Goal: Task Accomplishment & Management: Manage account settings

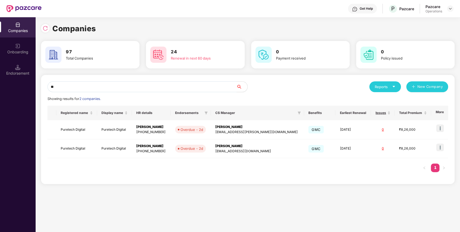
type input "*"
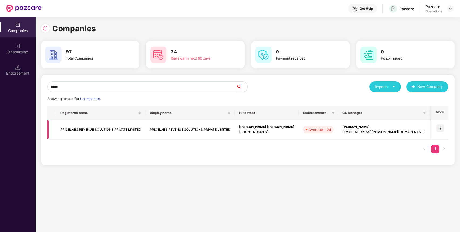
type input "*****"
click at [439, 130] on img at bounding box center [440, 129] width 8 height 8
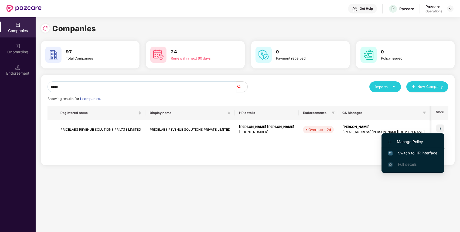
click at [428, 156] on li "Switch to HR interface" at bounding box center [413, 153] width 63 height 11
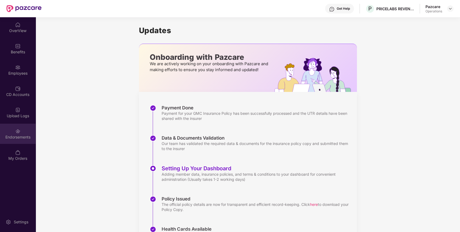
click at [29, 134] on div "Endorsements" at bounding box center [18, 134] width 36 height 20
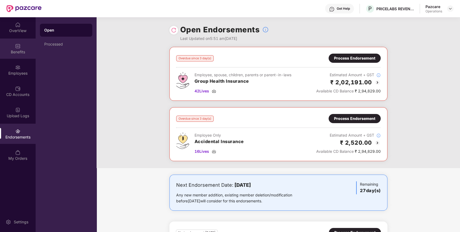
click at [5, 43] on div "Benefits" at bounding box center [18, 49] width 36 height 20
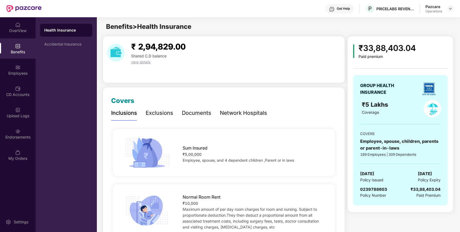
click at [376, 189] on span "0239788603" at bounding box center [373, 189] width 27 height 5
copy span "0239788603"
click at [77, 43] on div "Accidental Insurance" at bounding box center [66, 44] width 44 height 4
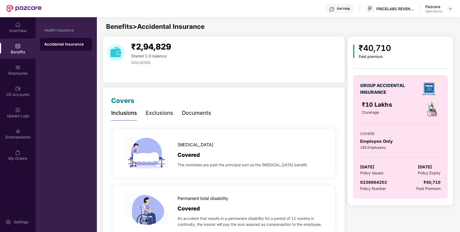
click at [379, 183] on span "0239864202" at bounding box center [373, 182] width 27 height 5
copy span "0239864202"
click at [379, 183] on span "0239864202" at bounding box center [373, 182] width 27 height 5
copy span "0239864202"
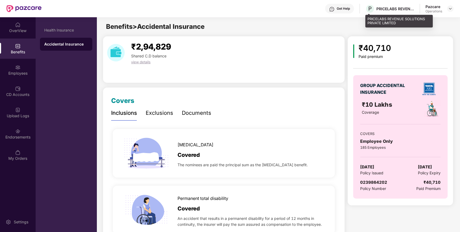
click at [389, 8] on div "PRICELABS REVENUE SOLUTIONS PRIVATE LIMITED" at bounding box center [395, 8] width 38 height 5
copy div "PRICELABS REVENUE SOLUTIONS PRIVATE LIMITED"
click at [389, 8] on div "PRICELABS REVENUE SOLUTIONS PRIVATE LIMITED" at bounding box center [395, 8] width 38 height 5
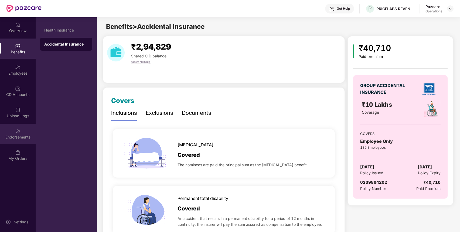
click at [19, 127] on div "Endorsements" at bounding box center [18, 134] width 36 height 20
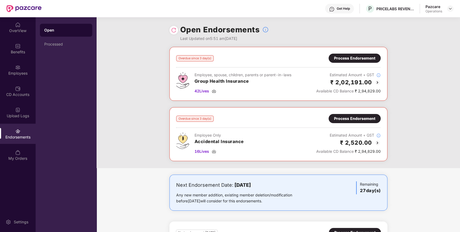
click at [354, 58] on div "Process Endorsement" at bounding box center [354, 58] width 41 height 6
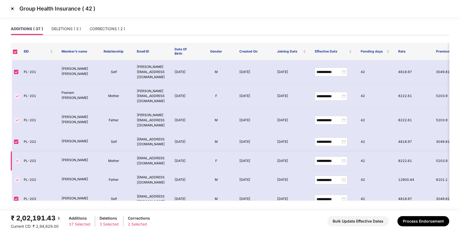
scroll to position [137, 0]
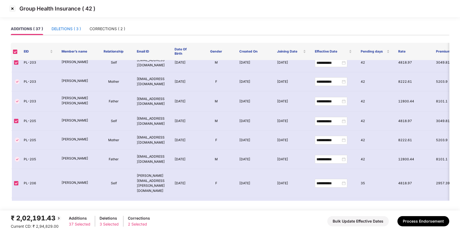
click at [78, 28] on div "DELETIONS ( 3 )" at bounding box center [66, 29] width 29 height 6
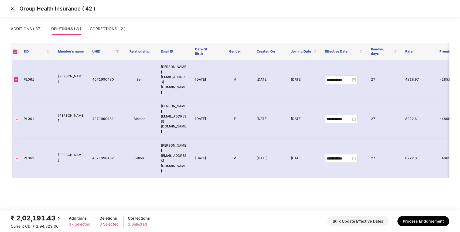
scroll to position [0, 0]
click at [95, 31] on div "CORRECTIONS ( 2 )" at bounding box center [108, 29] width 36 height 6
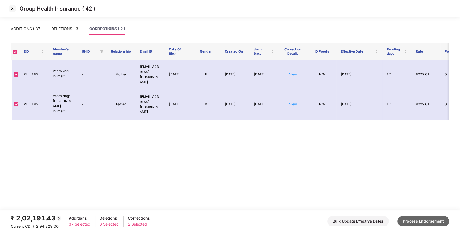
click at [424, 220] on button "Process Endorsement" at bounding box center [423, 221] width 52 height 10
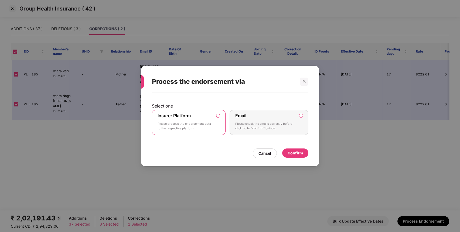
click at [306, 150] on div "Confirm" at bounding box center [295, 153] width 26 height 9
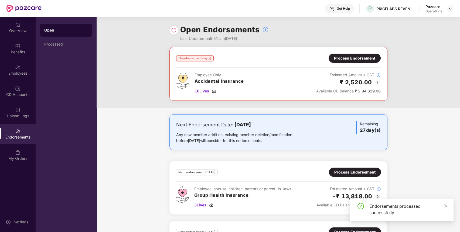
click at [373, 56] on div "Process Endorsement" at bounding box center [354, 58] width 41 height 6
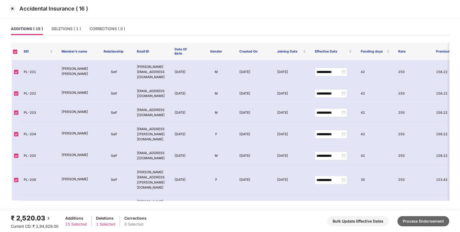
click at [425, 221] on button "Process Endorsement" at bounding box center [423, 221] width 52 height 10
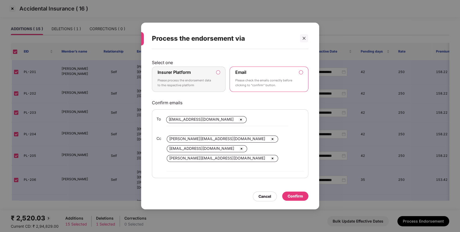
click at [194, 71] on label "Insurer Platform Please process the endorsement data to the respective platform" at bounding box center [189, 79] width 74 height 25
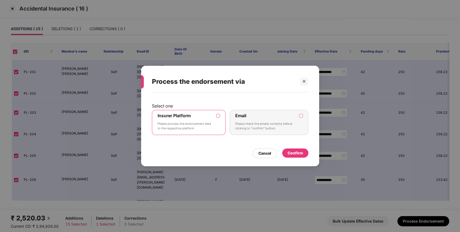
click at [296, 154] on div "Confirm" at bounding box center [295, 153] width 15 height 6
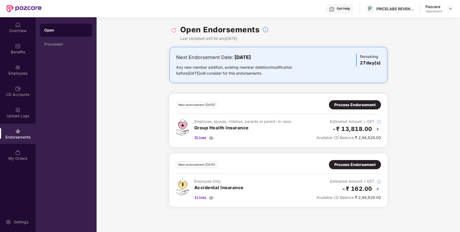
click at [453, 9] on div at bounding box center [450, 8] width 6 height 6
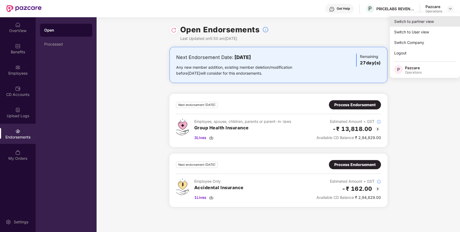
click at [439, 16] on div "Switch to partner view" at bounding box center [425, 21] width 70 height 11
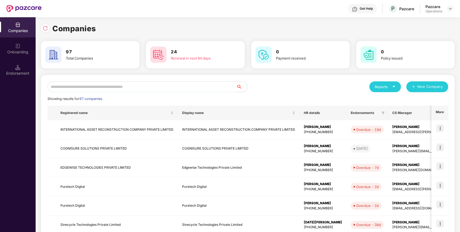
click at [199, 90] on input "text" at bounding box center [141, 86] width 189 height 11
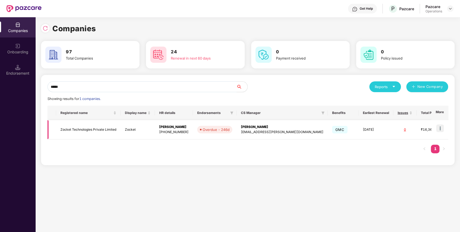
type input "*****"
click at [442, 126] on img at bounding box center [440, 129] width 8 height 8
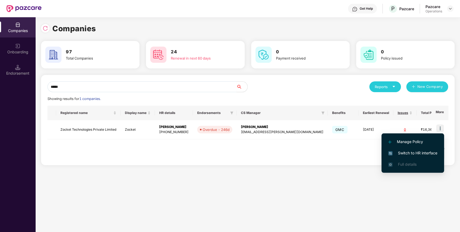
click at [426, 155] on span "Switch to HR interface" at bounding box center [412, 153] width 49 height 6
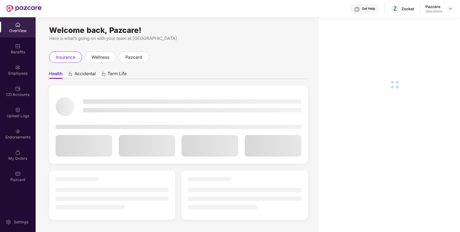
click at [17, 142] on div "Endorsements" at bounding box center [18, 134] width 36 height 20
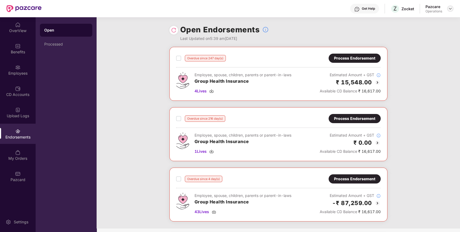
click at [452, 7] on img at bounding box center [450, 8] width 4 height 4
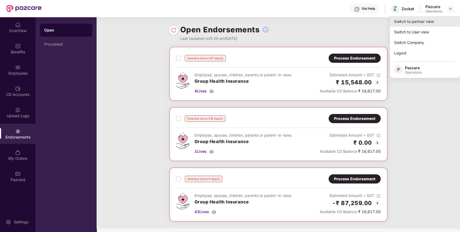
click at [435, 18] on div "Switch to partner view" at bounding box center [425, 21] width 70 height 11
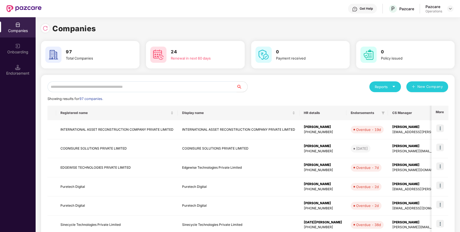
click at [187, 91] on input "text" at bounding box center [141, 86] width 189 height 11
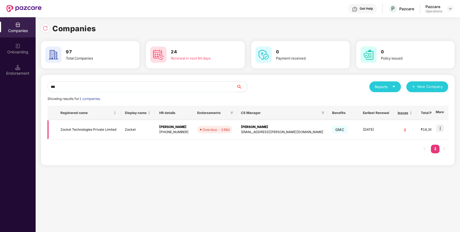
type input "***"
click at [440, 132] on img at bounding box center [440, 129] width 8 height 8
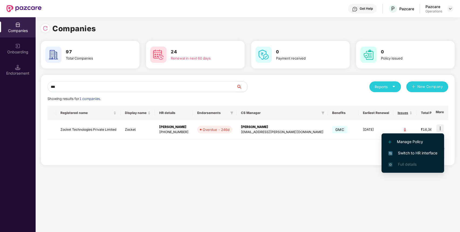
click at [430, 151] on span "Switch to HR interface" at bounding box center [412, 153] width 49 height 6
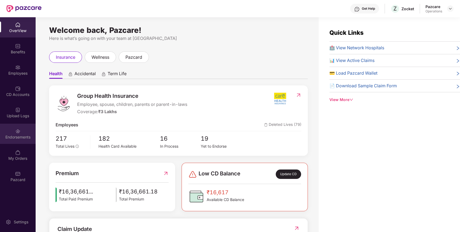
click at [18, 127] on div "Endorsements" at bounding box center [18, 134] width 36 height 20
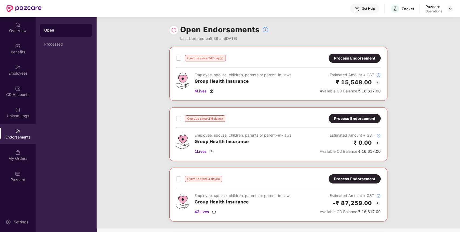
scroll to position [49, 0]
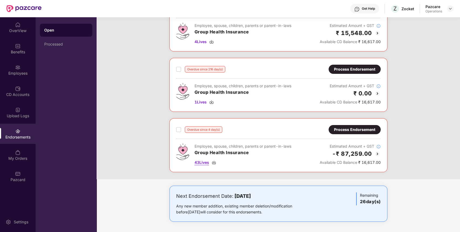
click at [202, 160] on span "43 Lives" at bounding box center [202, 163] width 15 height 6
click at [360, 132] on div "Process Endorsement" at bounding box center [354, 130] width 41 height 6
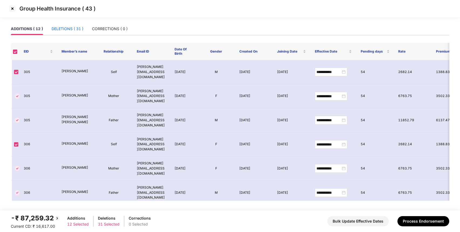
click at [79, 30] on div "DELETIONS ( 31 )" at bounding box center [68, 29] width 32 height 6
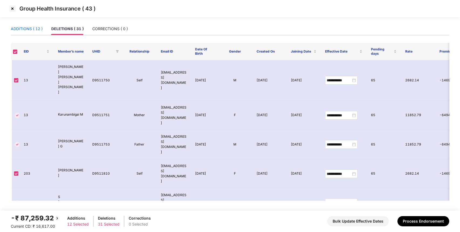
click at [37, 30] on div "ADDITIONS ( 12 )" at bounding box center [27, 29] width 32 height 6
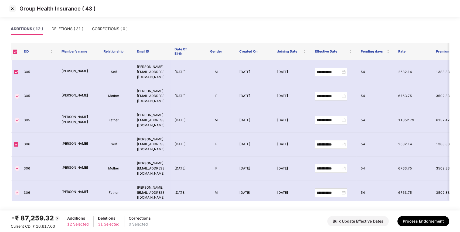
click at [13, 8] on img at bounding box center [12, 8] width 9 height 9
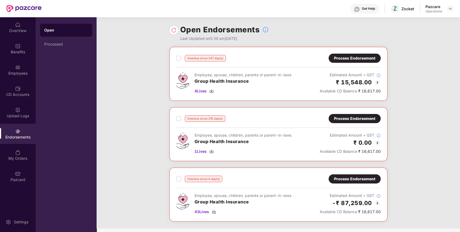
click at [352, 60] on div "Process Endorsement" at bounding box center [354, 58] width 41 height 6
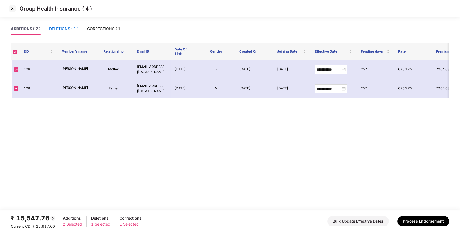
click at [67, 28] on div "DELETIONS ( 1 )" at bounding box center [63, 29] width 29 height 6
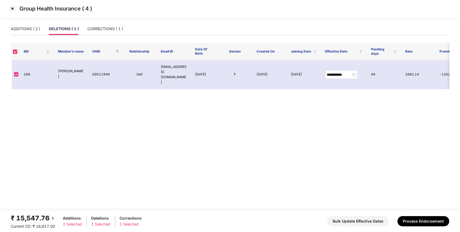
click at [11, 9] on img at bounding box center [12, 8] width 9 height 9
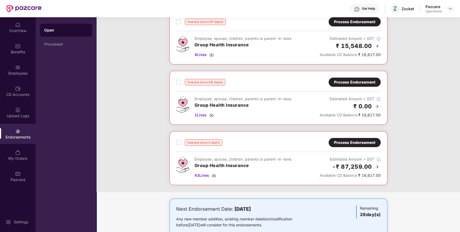
scroll to position [35, 0]
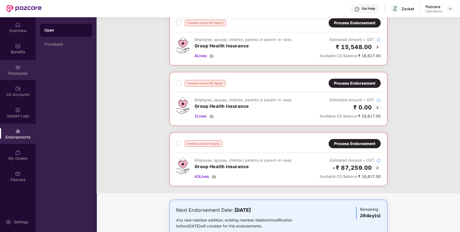
click at [25, 62] on div "Employees" at bounding box center [18, 70] width 36 height 20
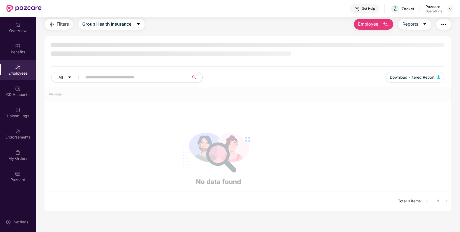
scroll to position [17, 0]
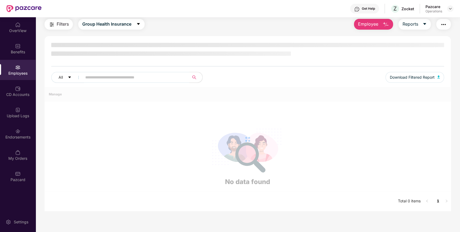
click at [152, 77] on input "text" at bounding box center [133, 77] width 97 height 8
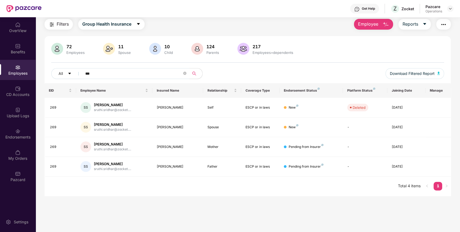
type input "***"
click at [25, 50] on div "Benefits" at bounding box center [18, 51] width 36 height 5
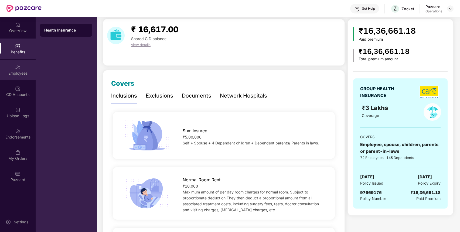
click at [19, 72] on div "Employees" at bounding box center [18, 73] width 36 height 5
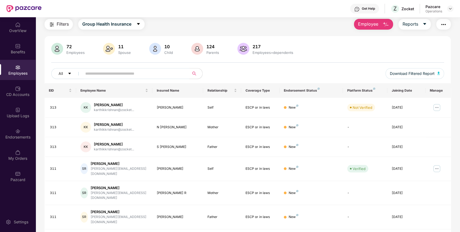
click at [146, 72] on input "text" at bounding box center [133, 74] width 97 height 8
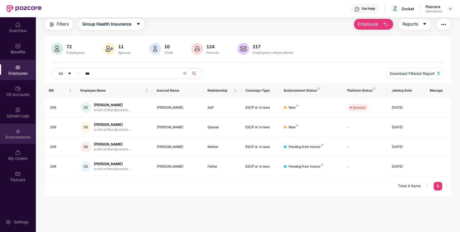
type input "***"
click at [11, 138] on div "Endorsements" at bounding box center [18, 137] width 36 height 5
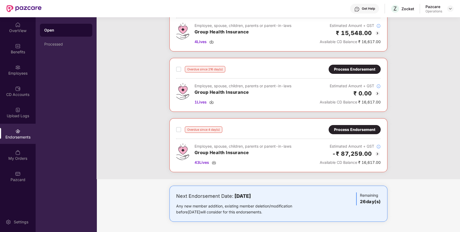
scroll to position [0, 0]
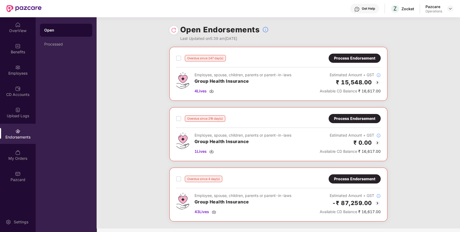
click at [367, 57] on div "Process Endorsement" at bounding box center [354, 58] width 41 height 6
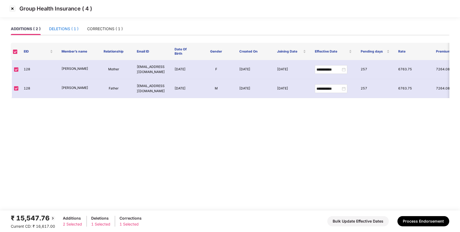
click at [75, 29] on div "DELETIONS ( 1 )" at bounding box center [63, 29] width 29 height 6
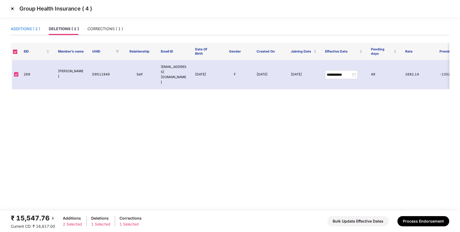
click at [26, 28] on div "ADDITIONS ( 2 )" at bounding box center [25, 29] width 29 height 6
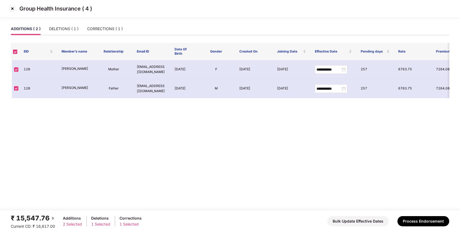
click at [10, 6] on img at bounding box center [12, 8] width 9 height 9
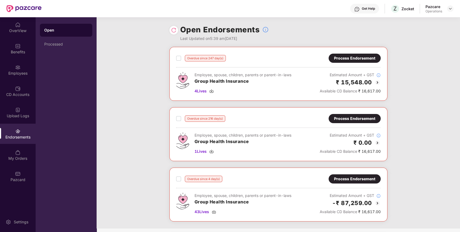
click at [363, 119] on div "Process Endorsement" at bounding box center [354, 119] width 41 height 6
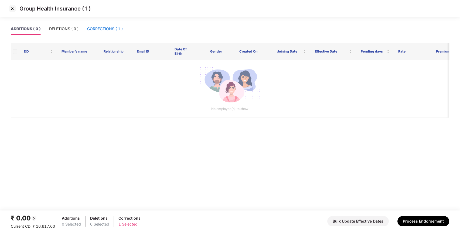
click at [115, 26] on div "CORRECTIONS ( 1 )" at bounding box center [105, 29] width 36 height 6
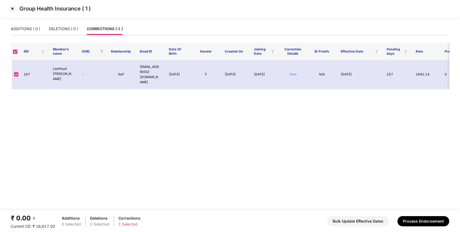
click at [13, 8] on img at bounding box center [12, 8] width 9 height 9
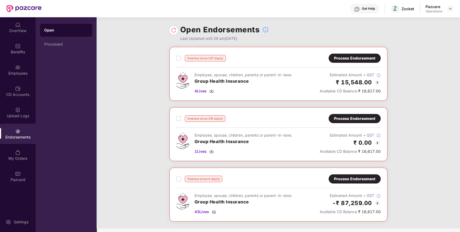
click at [362, 55] on div "Process Endorsement" at bounding box center [355, 58] width 52 height 9
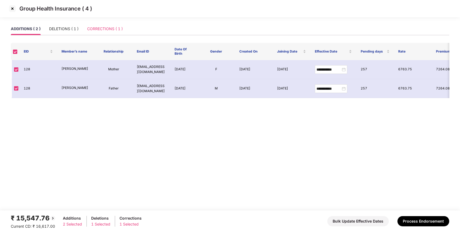
click at [113, 24] on div "CORRECTIONS ( 1 )" at bounding box center [105, 29] width 36 height 12
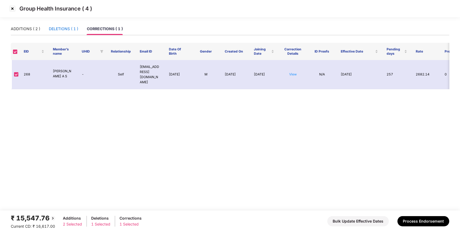
click at [65, 30] on div "DELETIONS ( 1 )" at bounding box center [63, 29] width 29 height 6
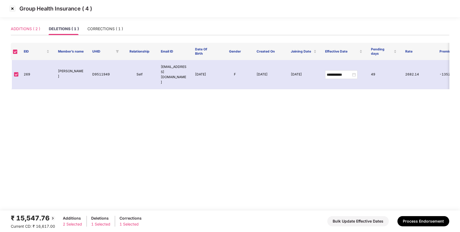
click at [30, 26] on div "ADDITIONS ( 2 )" at bounding box center [25, 29] width 29 height 12
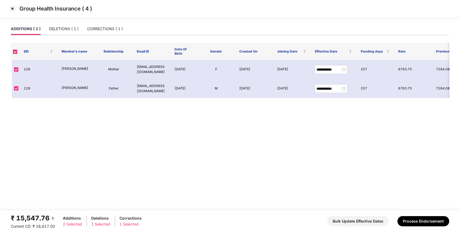
click at [13, 8] on img at bounding box center [12, 8] width 9 height 9
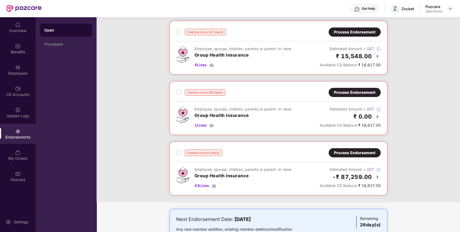
scroll to position [25, 0]
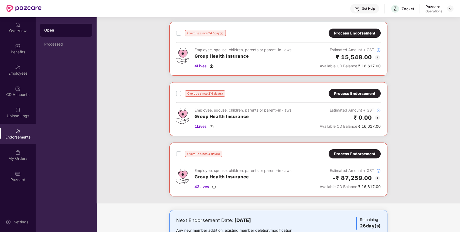
click at [366, 93] on div "Process Endorsement" at bounding box center [354, 94] width 41 height 6
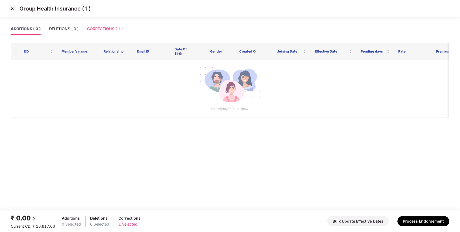
click at [104, 25] on div "CORRECTIONS ( 1 )" at bounding box center [105, 29] width 36 height 12
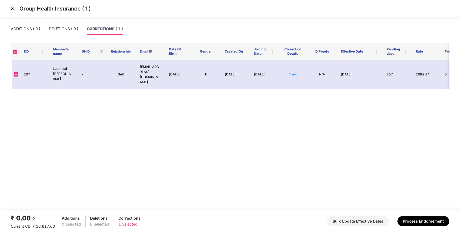
click at [12, 10] on img at bounding box center [12, 8] width 9 height 9
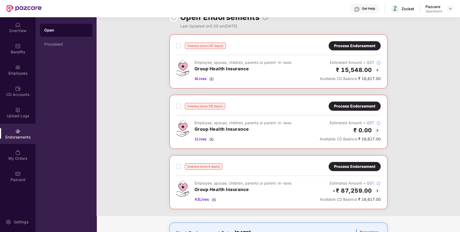
scroll to position [0, 0]
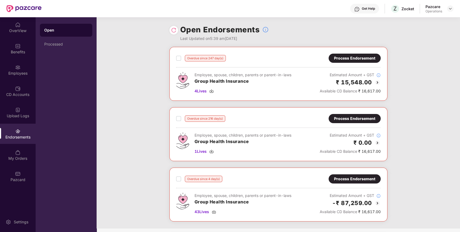
click at [355, 54] on div "Process Endorsement" at bounding box center [355, 58] width 52 height 9
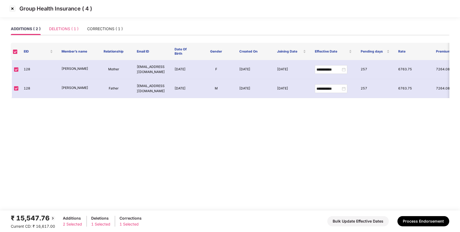
click at [70, 25] on div "DELETIONS ( 1 )" at bounding box center [63, 29] width 29 height 12
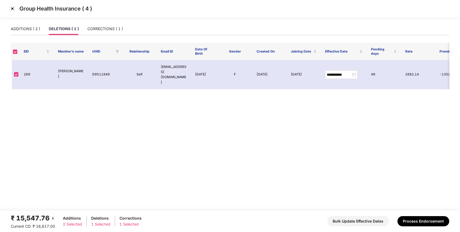
click at [12, 10] on img at bounding box center [12, 8] width 9 height 9
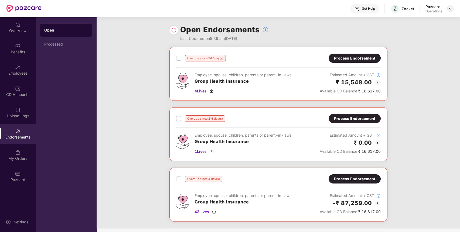
click at [451, 10] on img at bounding box center [450, 8] width 4 height 4
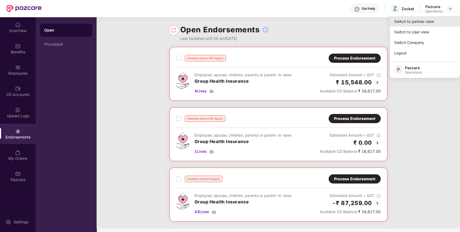
click at [437, 21] on div "Switch to partner view" at bounding box center [425, 21] width 70 height 11
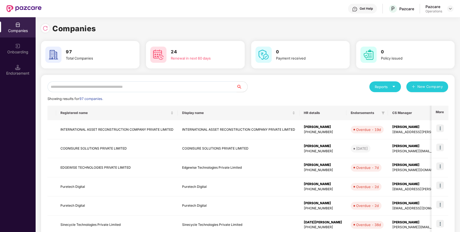
click at [225, 87] on input "text" at bounding box center [141, 86] width 189 height 11
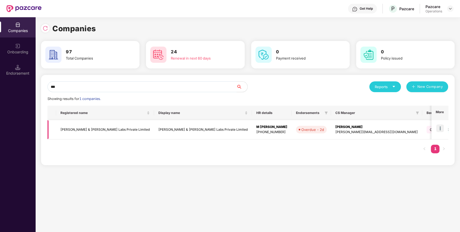
type input "***"
click at [442, 131] on img at bounding box center [440, 129] width 8 height 8
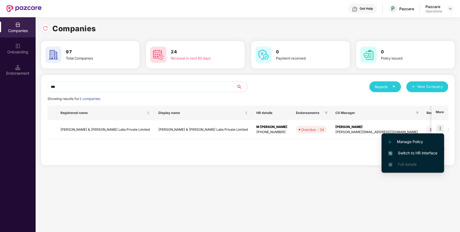
click at [433, 151] on span "Switch to HR interface" at bounding box center [412, 153] width 49 height 6
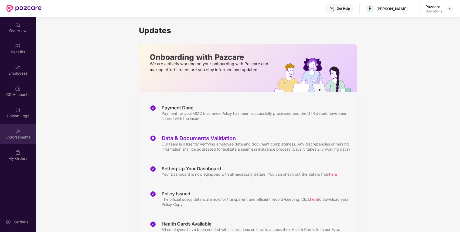
click at [23, 130] on div "Endorsements" at bounding box center [18, 134] width 36 height 20
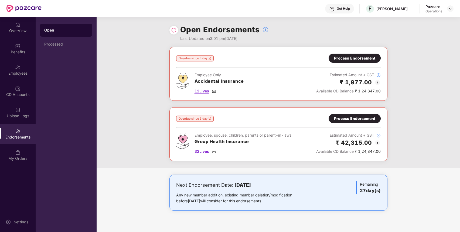
click at [209, 90] on span "12 Lives" at bounding box center [202, 91] width 15 height 6
click at [202, 88] on span "12 Lives" at bounding box center [202, 91] width 15 height 6
click at [201, 150] on span "32 Lives" at bounding box center [202, 152] width 15 height 6
click at [21, 57] on div "Benefits" at bounding box center [18, 49] width 36 height 20
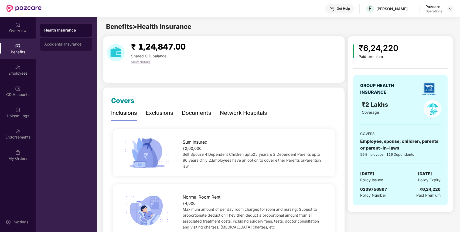
click at [73, 47] on div "Accidental Insurance" at bounding box center [66, 44] width 52 height 13
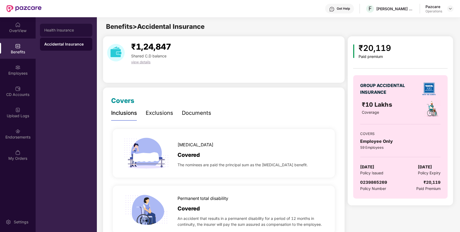
click at [79, 35] on div "Health Insurance" at bounding box center [66, 30] width 52 height 13
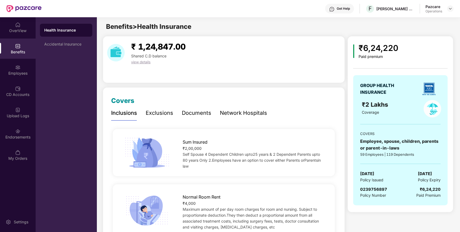
click at [378, 190] on span "0239756897" at bounding box center [373, 189] width 27 height 5
copy span "0239756897"
click at [85, 45] on div "Accidental Insurance" at bounding box center [66, 44] width 44 height 4
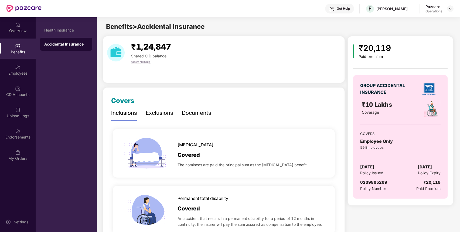
click at [382, 183] on span "0239865269" at bounding box center [373, 182] width 27 height 5
copy span "0239865269"
click at [382, 183] on span "0239865269" at bounding box center [373, 182] width 27 height 5
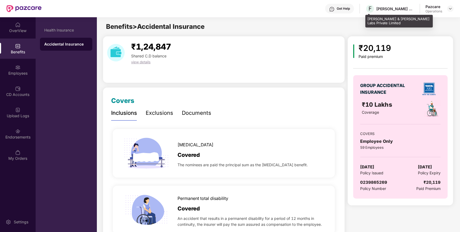
click at [400, 12] on div "[PERSON_NAME] & [PERSON_NAME] Labs Private Limited" at bounding box center [389, 8] width 49 height 9
copy div "[PERSON_NAME] & [PERSON_NAME] Labs Private Limited"
click at [400, 12] on div "[PERSON_NAME] & [PERSON_NAME] Labs Private Limited" at bounding box center [389, 8] width 49 height 9
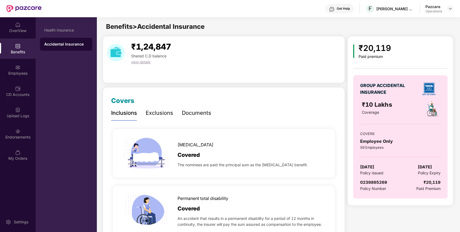
click at [379, 182] on span "0239865269" at bounding box center [373, 182] width 27 height 5
copy span "0239865269"
click at [379, 182] on span "0239865269" at bounding box center [373, 182] width 27 height 5
click at [12, 128] on div "Endorsements" at bounding box center [18, 134] width 36 height 20
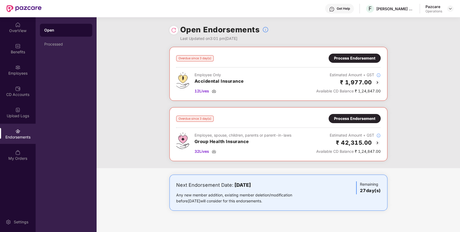
click at [369, 58] on div "Process Endorsement" at bounding box center [354, 58] width 41 height 6
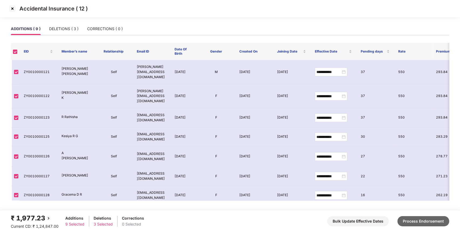
click at [426, 221] on button "Process Endorsement" at bounding box center [423, 221] width 52 height 10
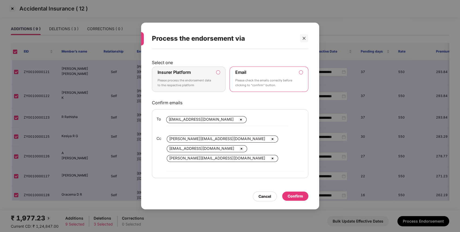
click at [214, 90] on label "Insurer Platform Please process the endorsement data to the respective platform" at bounding box center [189, 79] width 74 height 25
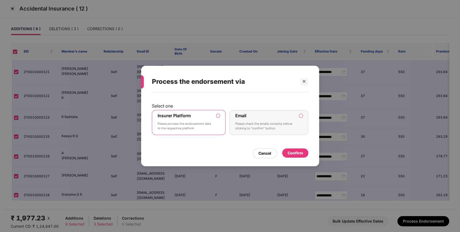
click at [302, 153] on div "Confirm" at bounding box center [295, 153] width 15 height 6
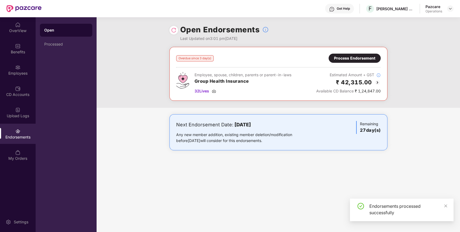
click at [370, 59] on div "Process Endorsement" at bounding box center [354, 58] width 41 height 6
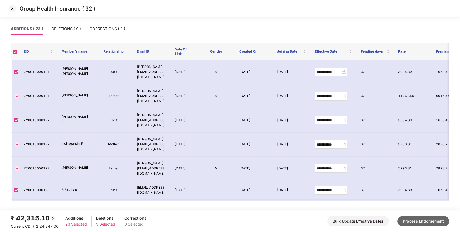
click at [416, 221] on button "Process Endorsement" at bounding box center [423, 221] width 52 height 10
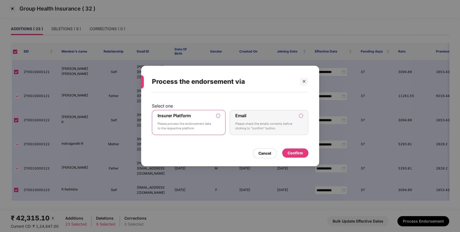
click at [304, 154] on div "Confirm" at bounding box center [295, 153] width 26 height 9
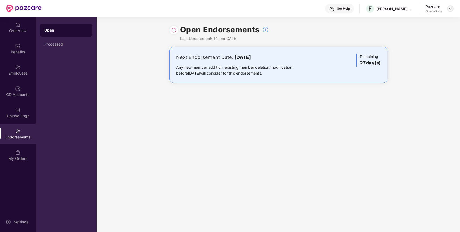
click at [450, 7] on img at bounding box center [450, 8] width 4 height 4
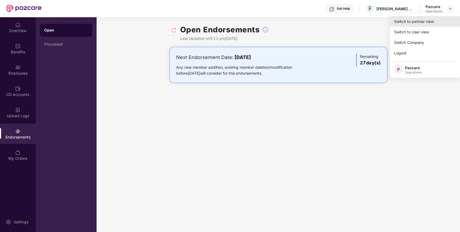
click at [443, 19] on div "Switch to partner view" at bounding box center [425, 21] width 70 height 11
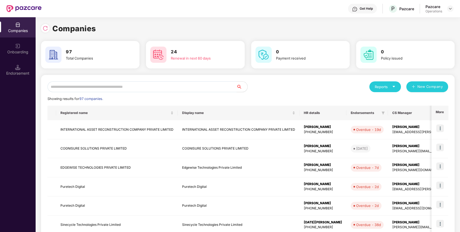
click at [199, 88] on input "text" at bounding box center [141, 86] width 189 height 11
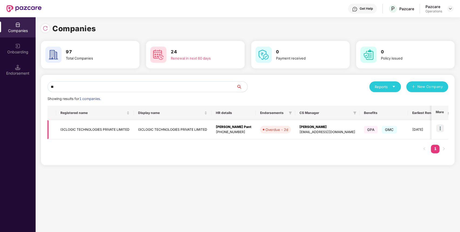
type input "**"
click at [441, 130] on img at bounding box center [440, 129] width 8 height 8
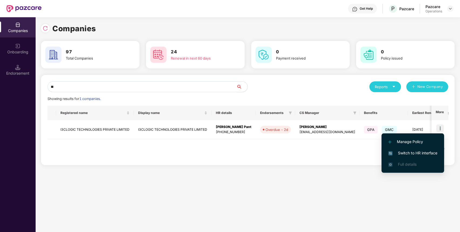
click at [430, 154] on span "Switch to HR interface" at bounding box center [412, 153] width 49 height 6
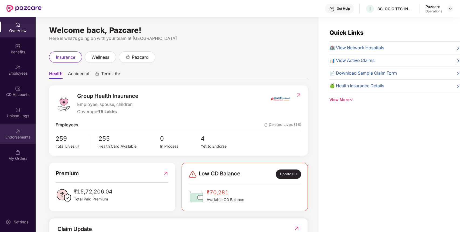
click at [22, 130] on div "Endorsements" at bounding box center [18, 134] width 36 height 20
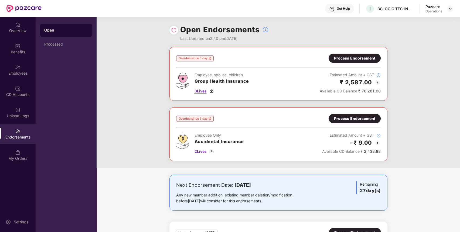
click at [199, 90] on span "3 Lives" at bounding box center [201, 91] width 12 height 6
click at [202, 151] on span "2 Lives" at bounding box center [201, 152] width 12 height 6
click at [25, 48] on div "Benefits" at bounding box center [18, 49] width 36 height 20
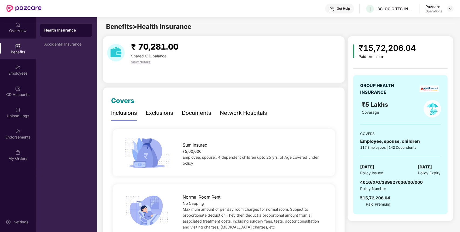
click at [375, 181] on span "4016/X/O/389827036/00/000" at bounding box center [391, 182] width 63 height 5
copy span "/"
click at [375, 181] on span "4016/X/O/389827036/00/000" at bounding box center [391, 182] width 63 height 5
copy span "4016/X/O/389827036/00/000"
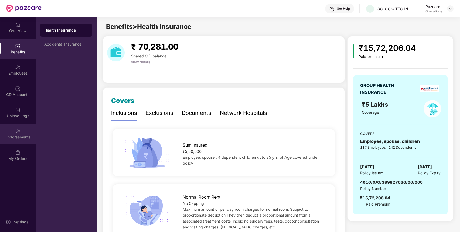
click at [11, 130] on div "Endorsements" at bounding box center [18, 134] width 36 height 20
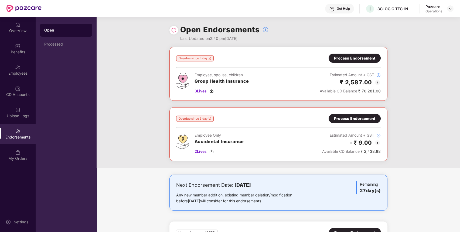
click at [320, 136] on div "Employee Only Accidental Insurance 2 Lives Estimated Amount + GST -₹ 9.00 Avail…" at bounding box center [278, 143] width 205 height 22
click at [30, 49] on div "Benefits" at bounding box center [18, 51] width 36 height 5
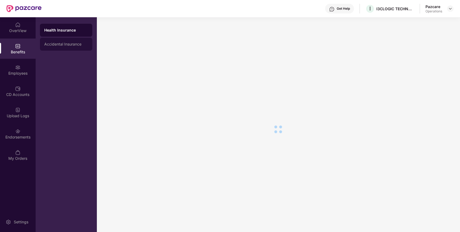
click at [49, 48] on div "Accidental Insurance" at bounding box center [66, 44] width 52 height 13
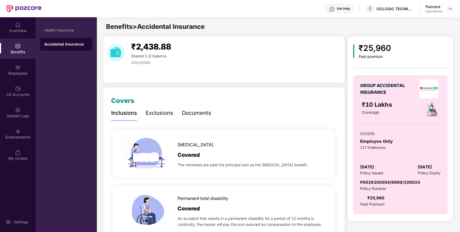
click at [378, 183] on span "P0026300004/9999/100024" at bounding box center [390, 182] width 60 height 5
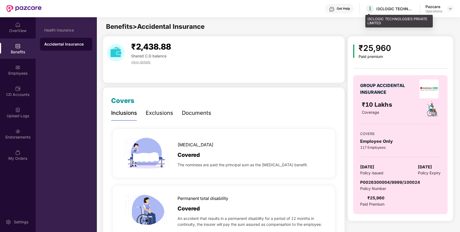
click at [388, 8] on div "I3CLOGIC TECHNOLOGIES PRIVATE LIMITED" at bounding box center [395, 8] width 38 height 5
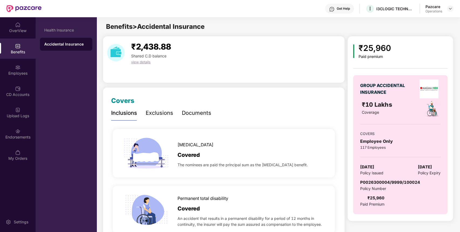
click at [375, 181] on span "P0026300004/9999/100024" at bounding box center [390, 182] width 60 height 5
click at [21, 137] on div "Endorsements" at bounding box center [18, 137] width 36 height 5
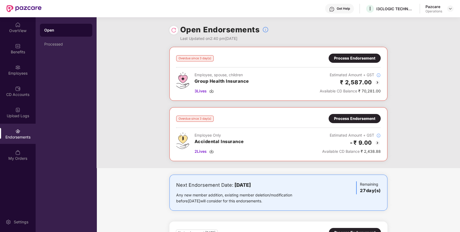
click at [345, 58] on div "Process Endorsement" at bounding box center [354, 58] width 41 height 6
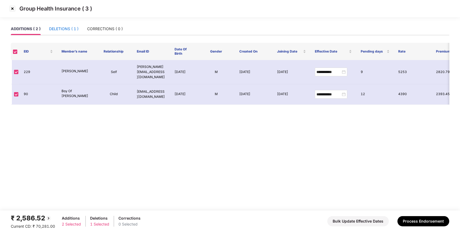
click at [70, 29] on div "DELETIONS ( 1 )" at bounding box center [63, 29] width 29 height 6
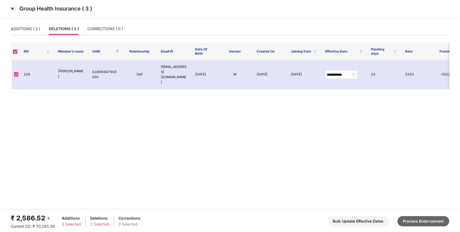
click at [439, 220] on button "Process Endorsement" at bounding box center [423, 221] width 52 height 10
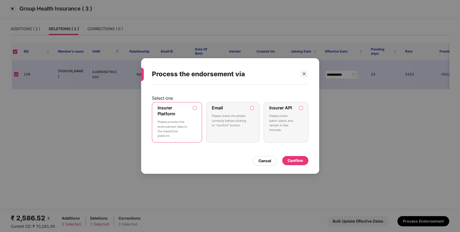
click at [302, 159] on div "Confirm" at bounding box center [295, 161] width 15 height 6
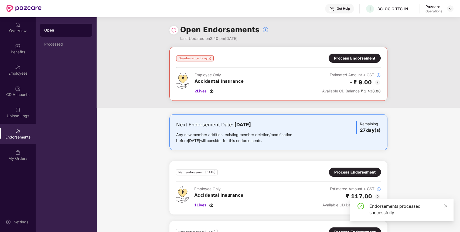
click at [345, 54] on div "Process Endorsement" at bounding box center [355, 58] width 52 height 9
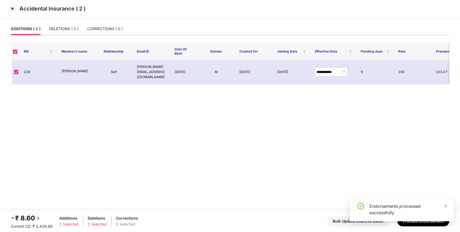
click at [429, 223] on div "Endorsements processed successfully" at bounding box center [402, 212] width 104 height 27
click at [418, 222] on div "Endorsements processed successfully" at bounding box center [402, 212] width 104 height 27
click at [447, 206] on icon "close" at bounding box center [446, 206] width 4 height 4
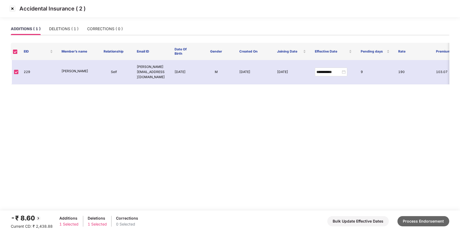
click at [432, 224] on button "Process Endorsement" at bounding box center [423, 221] width 52 height 10
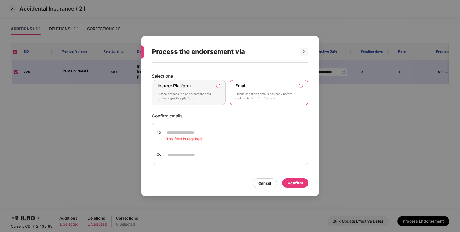
click at [210, 94] on p "Please process the endorsement data to the respective platform" at bounding box center [185, 96] width 55 height 9
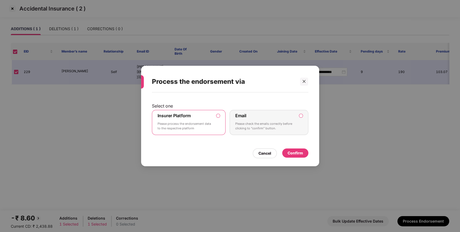
click at [298, 153] on div "Confirm" at bounding box center [295, 153] width 15 height 6
